Goal: Navigation & Orientation: Go to known website

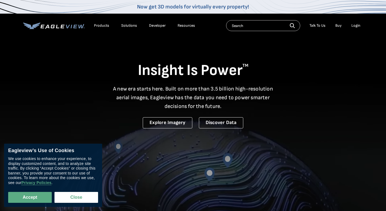
click at [361, 26] on li "Login" at bounding box center [356, 26] width 14 height 8
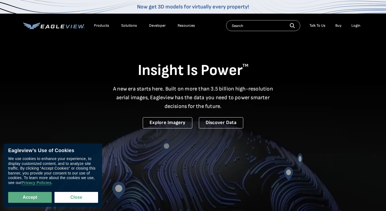
click at [360, 26] on div "Login" at bounding box center [356, 25] width 9 height 5
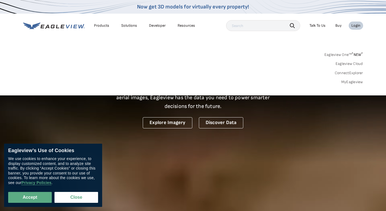
click at [354, 23] on div "Login" at bounding box center [356, 25] width 9 height 5
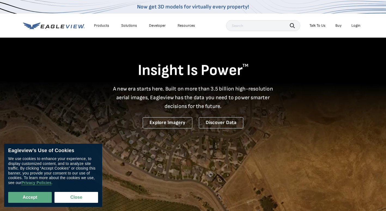
click at [363, 28] on li "Login" at bounding box center [356, 26] width 14 height 8
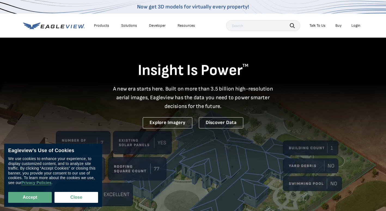
click at [355, 27] on div "Login" at bounding box center [356, 25] width 9 height 5
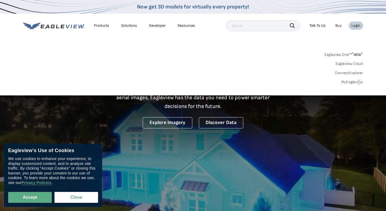
click at [360, 79] on div "Eagleview One™ * NEW * Eagleview Cloud ConnectExplorer MyEagleview" at bounding box center [193, 68] width 340 height 34
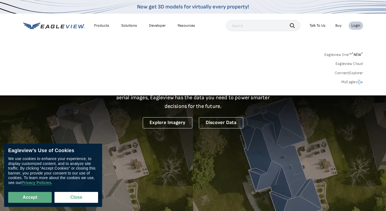
drag, startPoint x: 360, startPoint y: 79, endPoint x: 359, endPoint y: 82, distance: 2.8
click at [360, 82] on link "MyEagleview" at bounding box center [353, 82] width 22 height 5
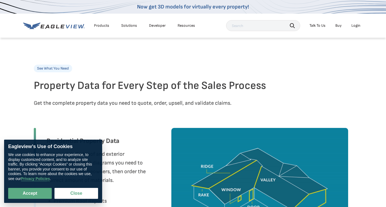
scroll to position [164, 0]
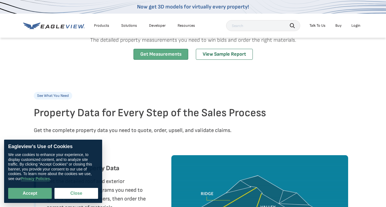
click at [168, 57] on link "Get Measurements" at bounding box center [161, 54] width 55 height 11
